Goal: Register for event/course

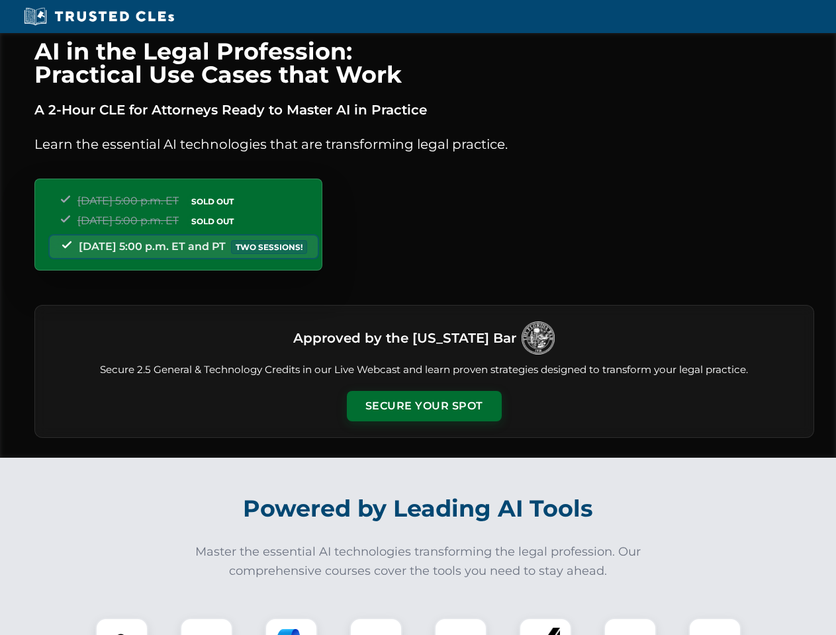
click at [424, 406] on button "Secure Your Spot" at bounding box center [424, 406] width 155 height 30
click at [122, 627] on img at bounding box center [122, 644] width 38 height 38
click at [206, 627] on div at bounding box center [206, 644] width 53 height 53
